Goal: Information Seeking & Learning: Learn about a topic

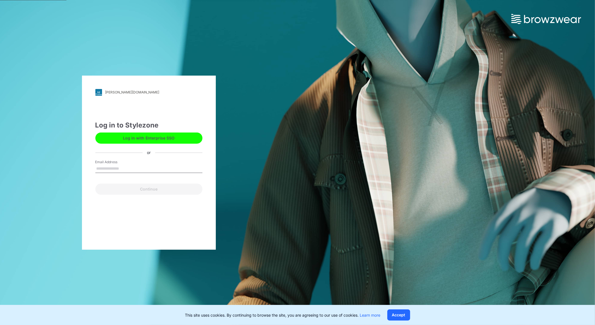
click at [110, 164] on input "Email Address" at bounding box center [148, 168] width 107 height 8
type input "**********"
click at [149, 190] on button "Continue" at bounding box center [148, 188] width 107 height 11
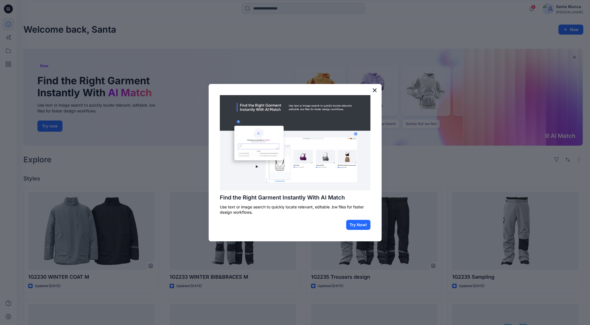
click at [373, 88] on button "×" at bounding box center [374, 90] width 5 height 9
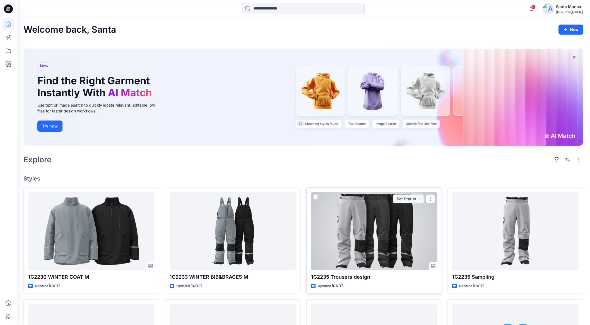
click at [340, 234] on div at bounding box center [374, 230] width 126 height 77
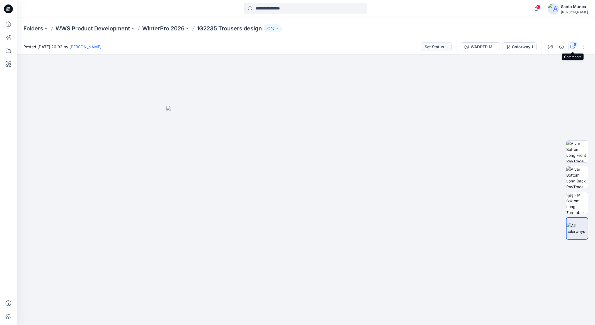
click at [572, 43] on div "8" at bounding box center [575, 45] width 6 height 6
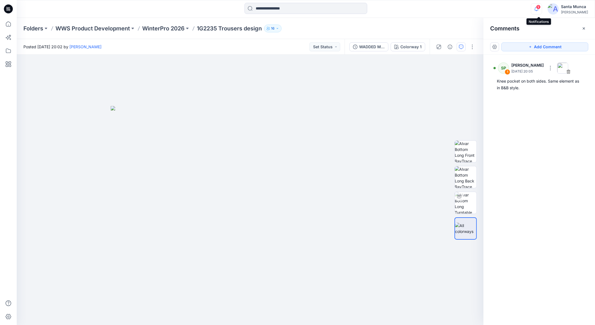
click at [540, 9] on icon "button" at bounding box center [536, 8] width 11 height 11
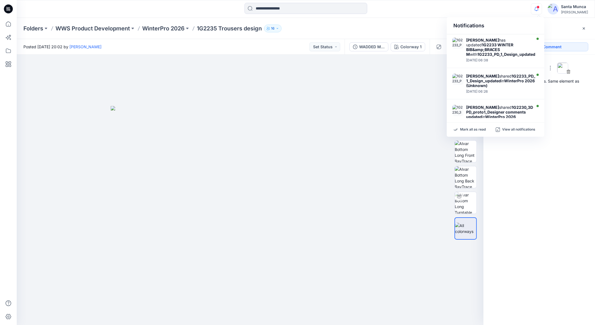
click at [498, 240] on div "SP 1 Soile Pakarinen September 16, 2025 20:05 Knee pocket on both sides. Same e…" at bounding box center [539, 179] width 112 height 249
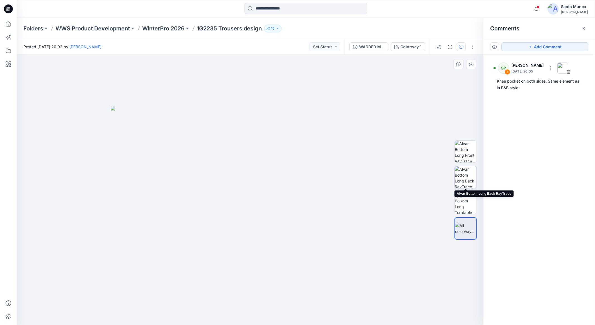
click at [467, 185] on img at bounding box center [466, 177] width 22 height 22
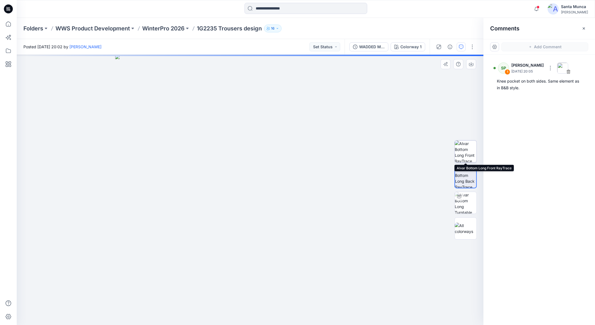
click at [467, 152] on img at bounding box center [466, 151] width 22 height 22
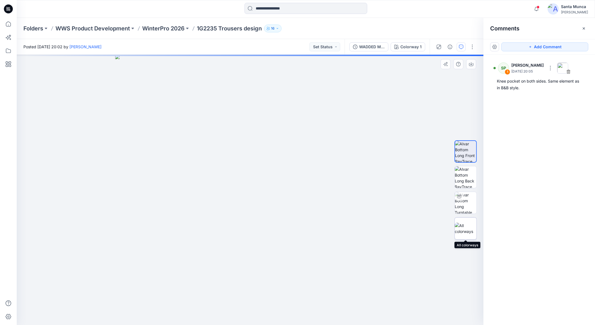
click at [471, 224] on img at bounding box center [466, 228] width 22 height 12
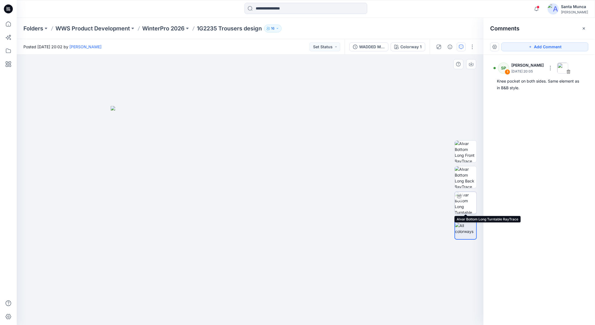
click at [464, 208] on img at bounding box center [466, 203] width 22 height 22
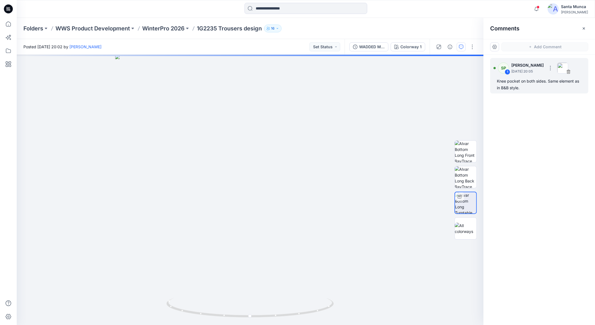
click at [532, 72] on p "September 16, 2025 20:05" at bounding box center [527, 72] width 32 height 6
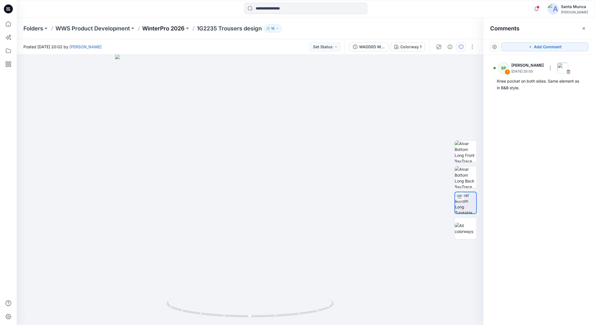
click at [177, 28] on p "WinterPro 2026" at bounding box center [163, 29] width 42 height 8
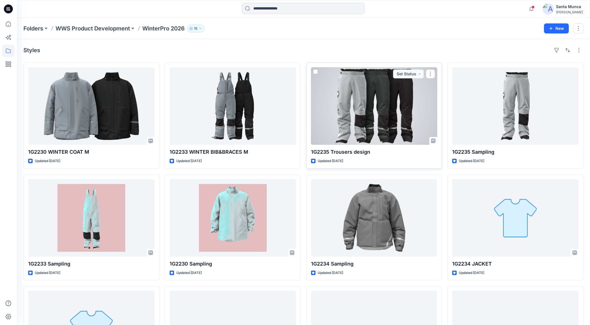
click at [343, 154] on p "1G2235 Trousers design" at bounding box center [374, 152] width 126 height 8
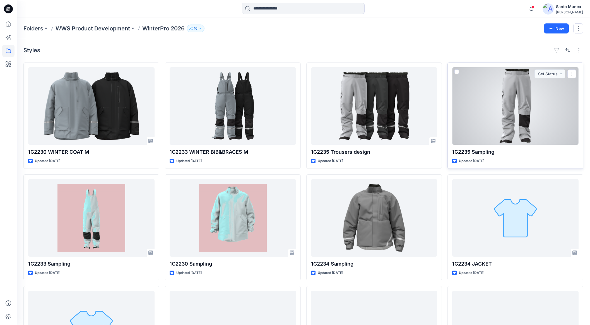
click at [468, 152] on p "1G2235 Sampling" at bounding box center [515, 152] width 126 height 8
click at [486, 117] on div at bounding box center [515, 105] width 126 height 77
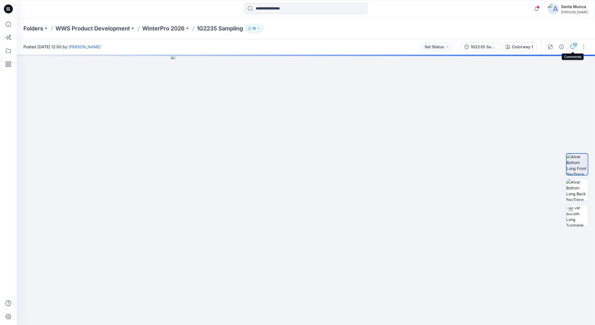
click at [574, 46] on div "12" at bounding box center [575, 45] width 6 height 6
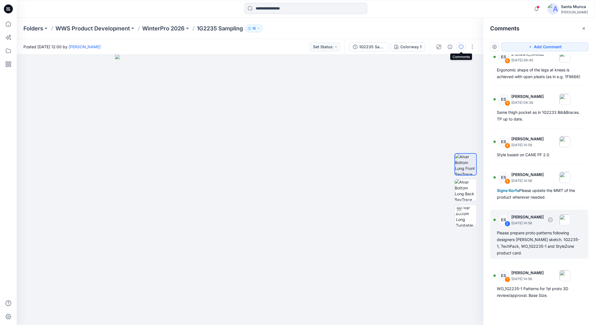
scroll to position [223, 0]
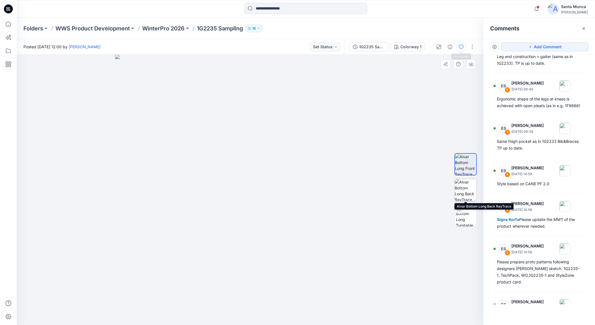
click at [467, 186] on img at bounding box center [466, 190] width 22 height 22
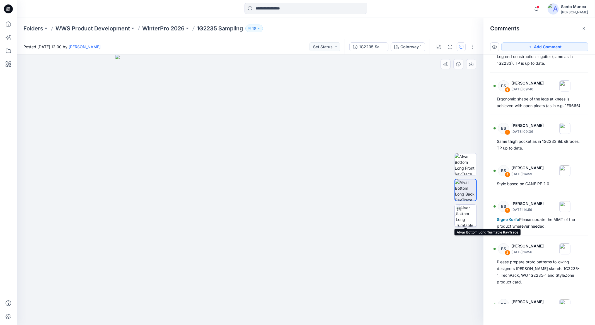
click at [462, 217] on img at bounding box center [466, 216] width 21 height 22
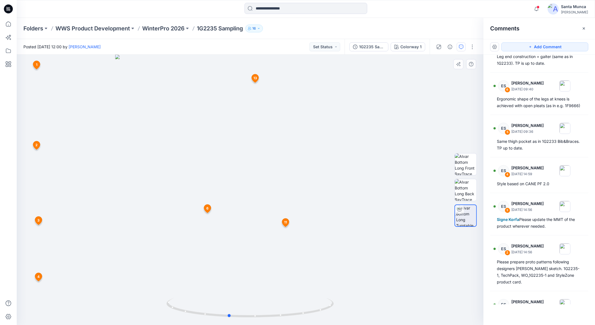
drag, startPoint x: 297, startPoint y: 239, endPoint x: 117, endPoint y: 232, distance: 180.2
click at [117, 232] on div at bounding box center [250, 190] width 467 height 270
click at [38, 278] on span "4" at bounding box center [38, 276] width 2 height 5
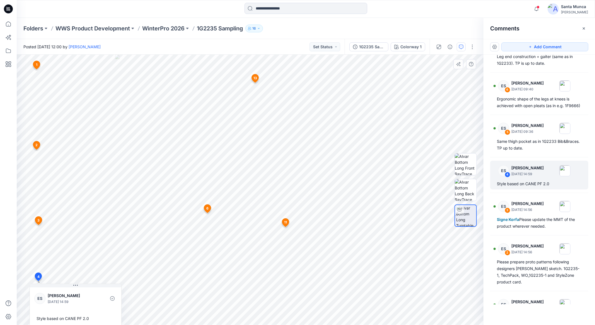
click at [256, 78] on span "13" at bounding box center [255, 78] width 4 height 5
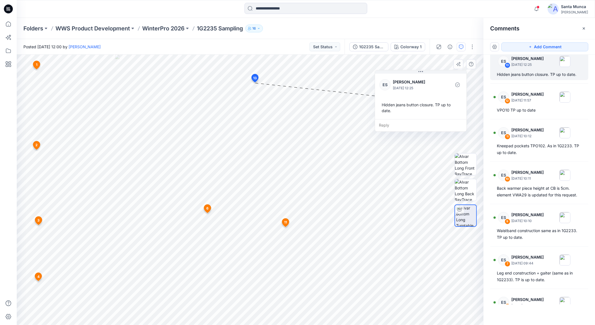
scroll to position [3, 0]
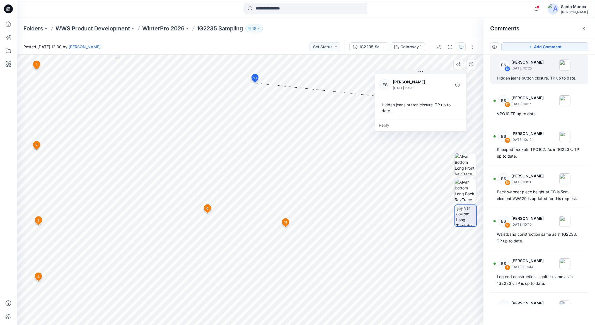
click at [35, 66] on icon at bounding box center [36, 65] width 7 height 8
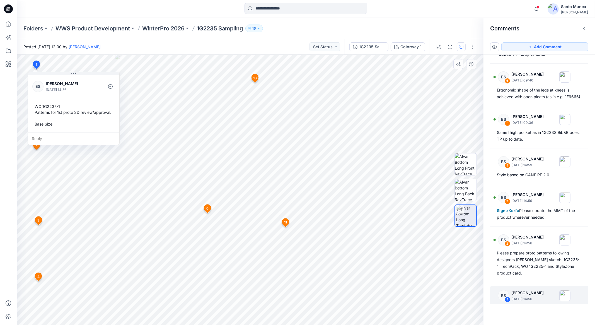
scroll to position [255, 0]
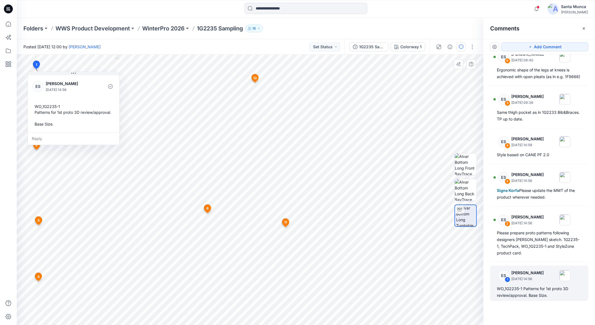
click at [35, 146] on span "2" at bounding box center [36, 144] width 2 height 5
